Goal: Information Seeking & Learning: Learn about a topic

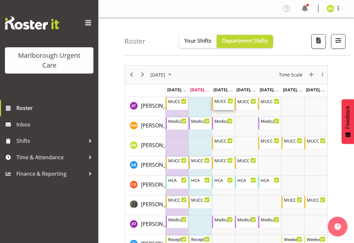
click at [226, 105] on div "MUCC Nursing PM Weekday 11:30 AM - 8:00 PM" at bounding box center [224, 103] width 19 height 12
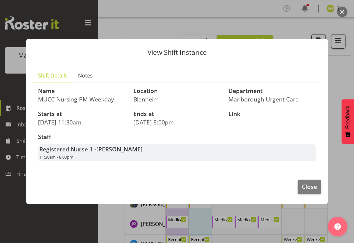
click at [312, 185] on span "Close" at bounding box center [309, 186] width 15 height 9
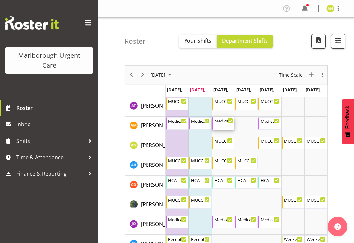
click at [227, 125] on div "Medical Officer AM Weekday 8:00 AM - 4:30 PM" at bounding box center [224, 123] width 19 height 12
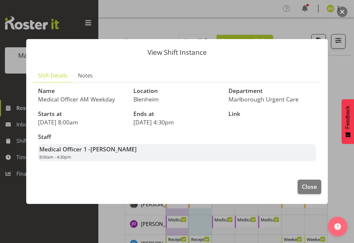
click at [313, 184] on span "Close" at bounding box center [309, 186] width 15 height 9
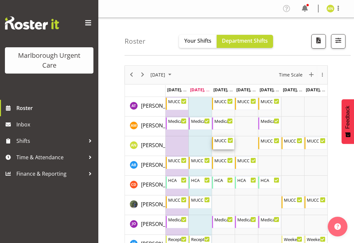
click at [226, 143] on div "MUCC Nursing Midshift 10:00 AM - 6:30 PM" at bounding box center [224, 143] width 19 height 12
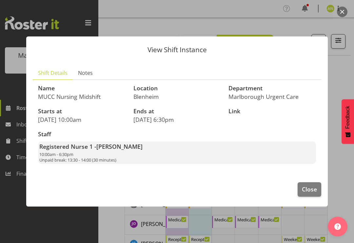
click at [312, 191] on span "Close" at bounding box center [309, 189] width 15 height 9
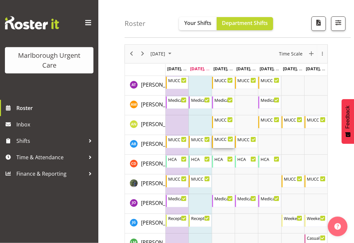
click at [227, 142] on div "MUCC Nursing AM Weekday 8:00 AM - 4:30 PM" at bounding box center [224, 142] width 19 height 12
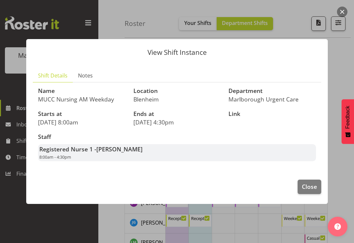
click at [306, 186] on span "Close" at bounding box center [309, 186] width 15 height 9
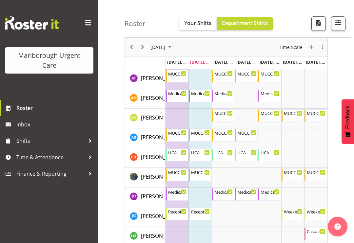
scroll to position [27, 0]
click at [230, 196] on div "Medical Officer PM Weekday 11:30 AM - 8:00 PM" at bounding box center [224, 194] width 19 height 12
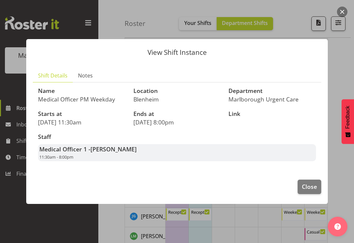
click at [310, 191] on span "Close" at bounding box center [309, 186] width 15 height 9
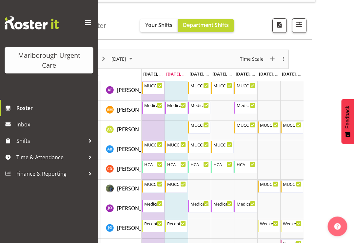
scroll to position [16, 39]
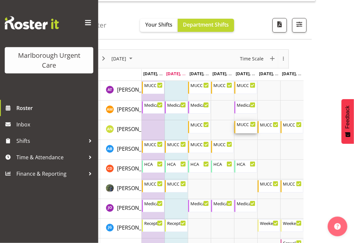
click at [249, 131] on div "MUCC Nursing AM Weekday 8:00 AM - 4:30 PM" at bounding box center [246, 127] width 19 height 12
click at [250, 127] on div "MUCC Nursing AM Weekday 8:00 AM - 4:30 PM" at bounding box center [246, 127] width 19 height 12
click at [245, 128] on div "MUCC Nursing AM Weekday 8:00 AM - 4:30 PM" at bounding box center [246, 127] width 19 height 12
click at [199, 129] on div "MUCC Nursing Midshift 10:00 AM - 6:30 PM" at bounding box center [200, 127] width 19 height 12
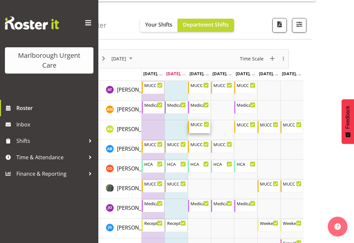
click at [200, 126] on div "MUCC Nursing Midshift" at bounding box center [200, 124] width 19 height 7
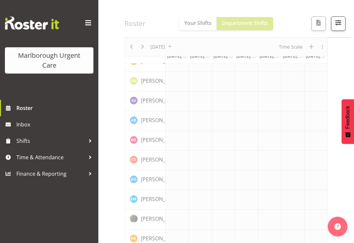
scroll to position [65, 0]
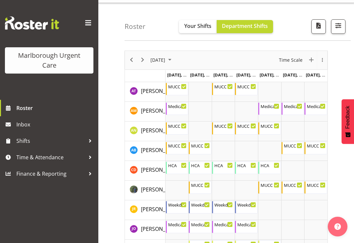
scroll to position [17, 0]
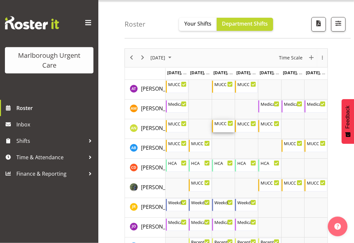
click at [224, 130] on div "MUCC Nursing PM Weekday 11:30 AM - 8:00 PM" at bounding box center [224, 126] width 19 height 12
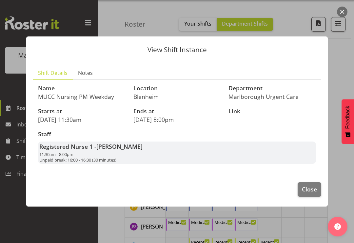
click at [340, 60] on div at bounding box center [177, 121] width 354 height 243
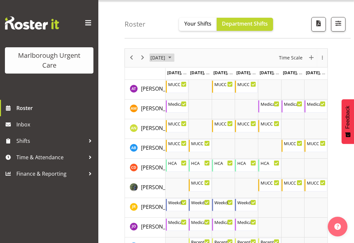
click at [174, 60] on span "September 2025" at bounding box center [170, 57] width 8 height 8
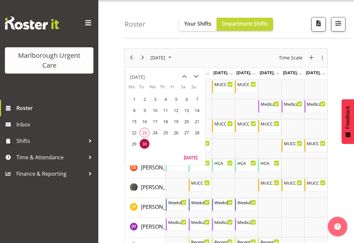
click at [199, 78] on span "next month" at bounding box center [196, 77] width 11 height 12
click at [147, 112] on span "7" at bounding box center [145, 110] width 10 height 10
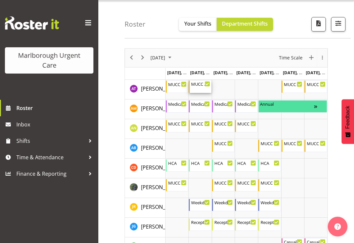
click at [200, 86] on div "MUCC Nursing PM Weekday" at bounding box center [200, 83] width 19 height 7
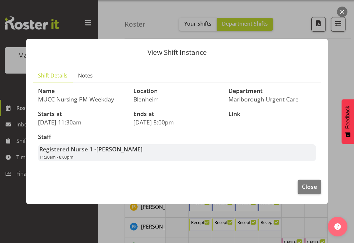
click at [307, 189] on span "Close" at bounding box center [309, 186] width 15 height 9
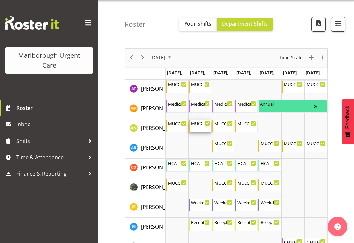
click at [201, 126] on div "MUCC Nursing AM Weekday" at bounding box center [200, 123] width 19 height 7
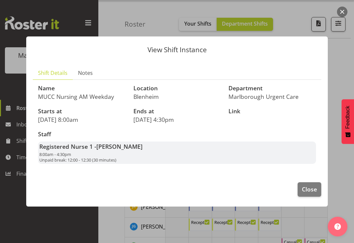
click at [307, 193] on span "Close" at bounding box center [309, 189] width 15 height 9
